Goal: Transaction & Acquisition: Purchase product/service

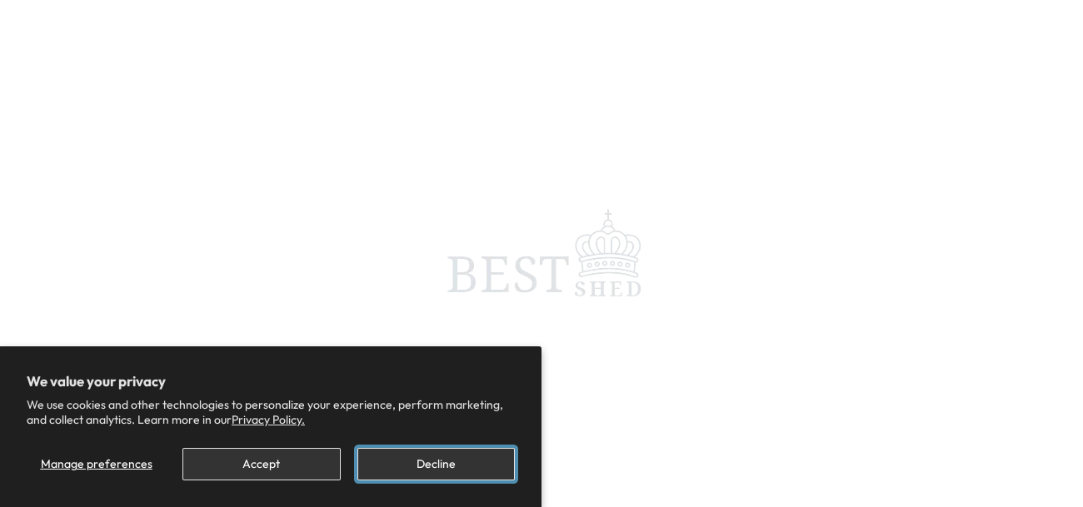
click at [432, 463] on button "Decline" at bounding box center [435, 464] width 157 height 32
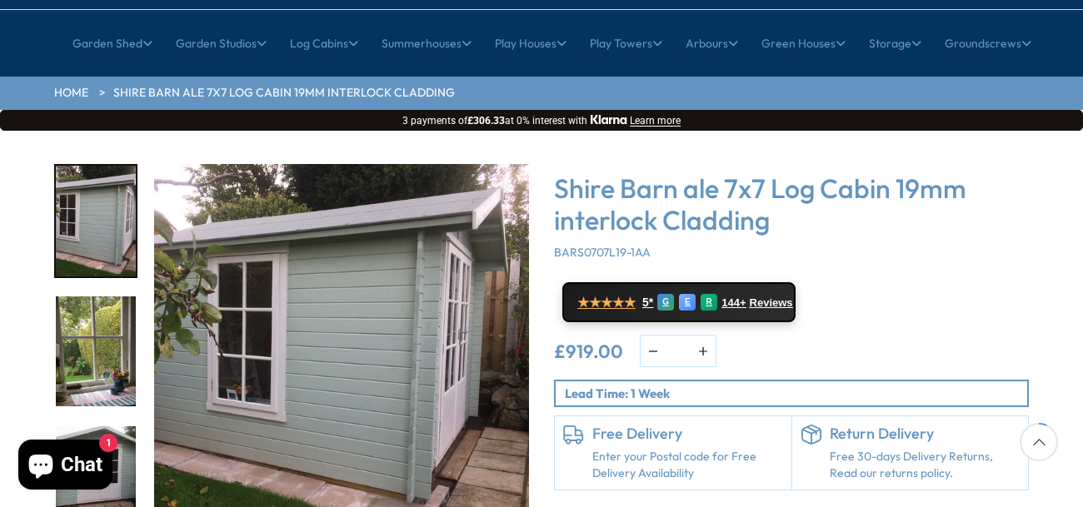
scroll to position [199, 0]
